Goal: Check status: Check status

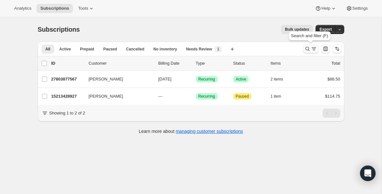
click at [307, 48] on icon "Search and filter results" at bounding box center [308, 49] width 6 height 6
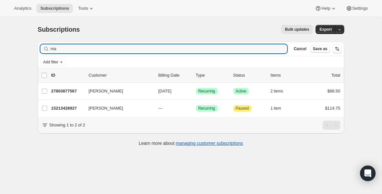
type input "m"
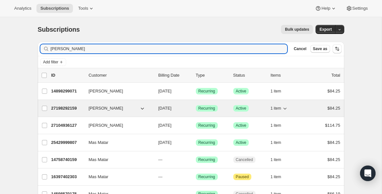
type input "[PERSON_NAME]"
click at [60, 107] on p "27198292159" at bounding box center [67, 108] width 32 height 6
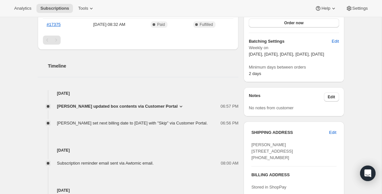
scroll to position [207, 0]
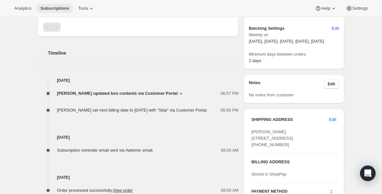
click at [40, 7] on button "Subscriptions" at bounding box center [55, 8] width 37 height 9
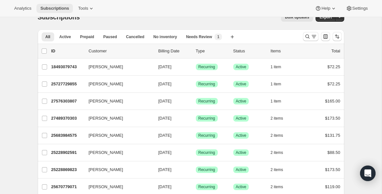
scroll to position [13, 0]
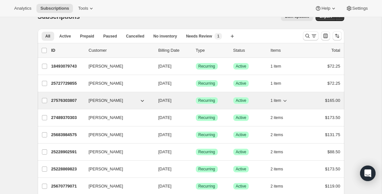
click at [72, 104] on div "27576303807 [PERSON_NAME] [DATE] Success Recurring Success Active 1 item $165.00" at bounding box center [195, 100] width 289 height 9
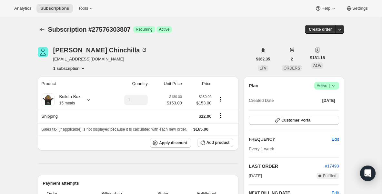
click at [336, 85] on icon at bounding box center [333, 85] width 6 height 6
click at [322, 97] on span "Pause subscription" at bounding box center [325, 98] width 36 height 5
click at [57, 9] on span "Subscriptions" at bounding box center [54, 8] width 29 height 5
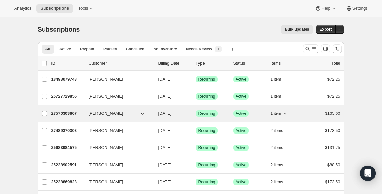
click at [69, 113] on p "27576303807" at bounding box center [67, 113] width 32 height 6
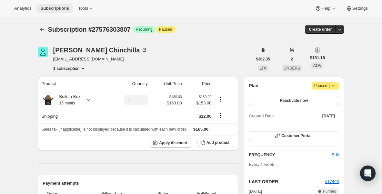
click at [62, 9] on span "Subscriptions" at bounding box center [54, 8] width 29 height 5
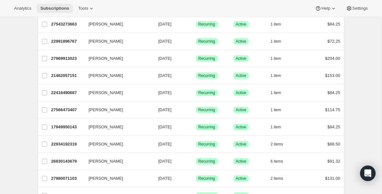
scroll to position [284, 0]
